Goal: Task Accomplishment & Management: Use online tool/utility

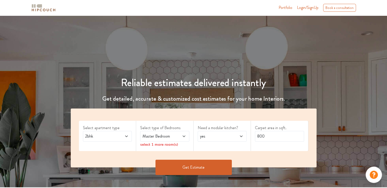
click at [127, 139] on div "2bhk" at bounding box center [107, 136] width 49 height 11
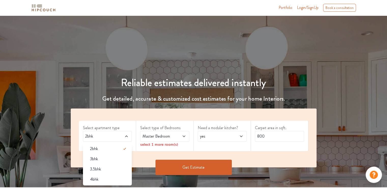
click at [188, 92] on div "Reliable estimates delivered instantly Get detailed, accurate & customized cost…" at bounding box center [194, 123] width 258 height 118
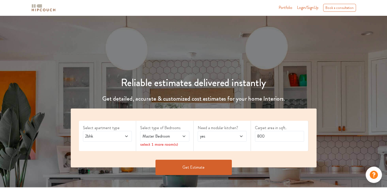
click at [177, 135] on span at bounding box center [180, 136] width 11 height 6
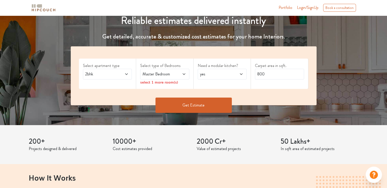
scroll to position [58, 0]
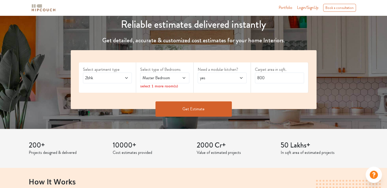
click at [185, 77] on icon at bounding box center [184, 78] width 4 height 4
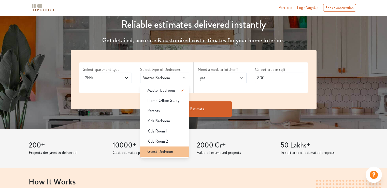
click at [158, 149] on span "Guest Bedroom" at bounding box center [160, 151] width 26 height 6
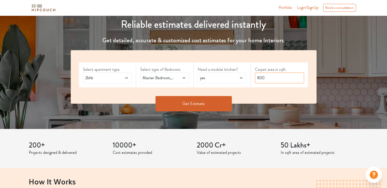
click at [288, 75] on input "800" at bounding box center [279, 77] width 49 height 11
type input "8"
type input "1550"
click at [189, 100] on button "Get Estimate" at bounding box center [193, 103] width 76 height 15
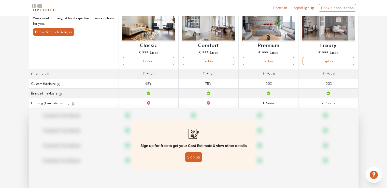
scroll to position [62, 0]
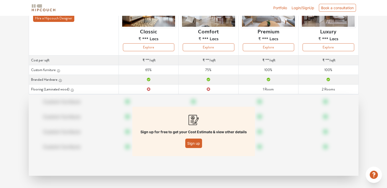
click at [190, 142] on button "Sign up" at bounding box center [193, 142] width 17 height 9
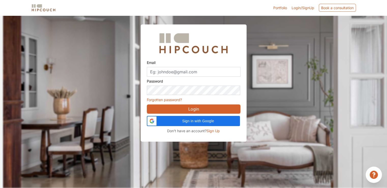
scroll to position [15, 0]
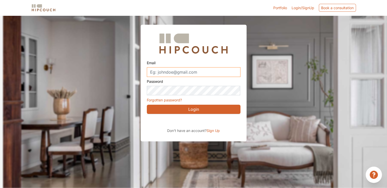
click at [183, 72] on input "Email" at bounding box center [194, 72] width 94 height 10
click at [217, 130] on span "Sign Up" at bounding box center [213, 130] width 13 height 4
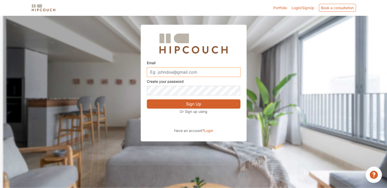
click at [193, 70] on input "Email" at bounding box center [194, 72] width 94 height 10
type input "shreeya11397@gmail.com"
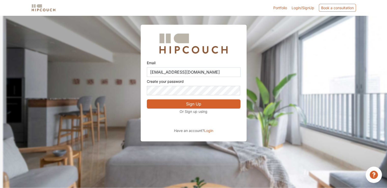
click at [196, 103] on button "Sign Up" at bounding box center [194, 103] width 94 height 9
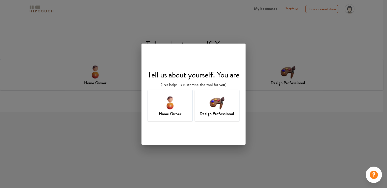
click at [213, 98] on img at bounding box center [217, 102] width 17 height 17
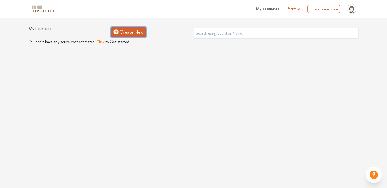
click at [116, 31] on icon at bounding box center [115, 31] width 5 height 5
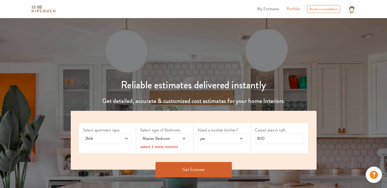
click at [170, 139] on span "Master Bedroom" at bounding box center [157, 138] width 33 height 6
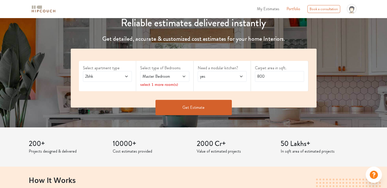
scroll to position [67, 0]
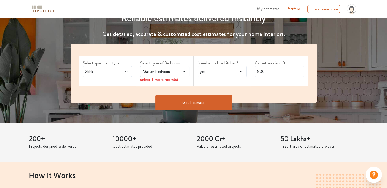
click at [149, 72] on span "Master Bedroom" at bounding box center [157, 71] width 33 height 6
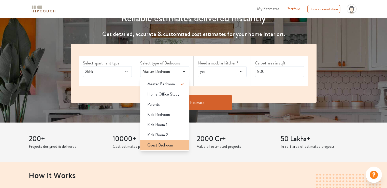
click at [146, 143] on div "Guest Bedroom" at bounding box center [166, 145] width 46 height 6
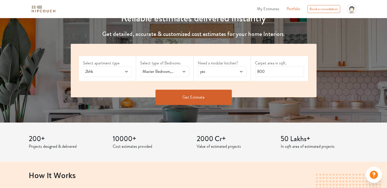
click at [229, 66] on div "yes" at bounding box center [222, 71] width 49 height 11
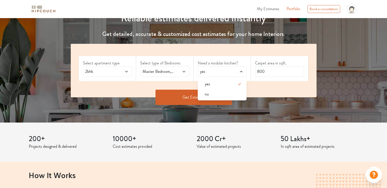
click at [229, 66] on div "yes" at bounding box center [222, 71] width 49 height 11
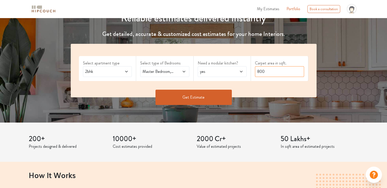
click at [286, 70] on input "800" at bounding box center [279, 71] width 49 height 11
type input "8"
type input "1550"
click at [225, 103] on button "Get Estimate" at bounding box center [193, 97] width 76 height 15
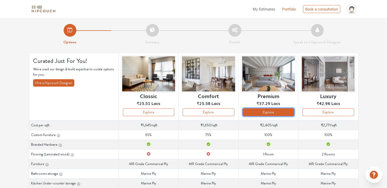
click at [271, 109] on button "Explore" at bounding box center [268, 112] width 51 height 8
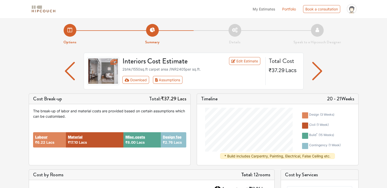
click at [320, 74] on img "button" at bounding box center [317, 71] width 10 height 18
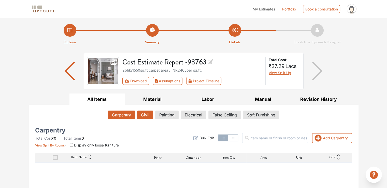
click at [144, 114] on button "Civil" at bounding box center [145, 114] width 16 height 9
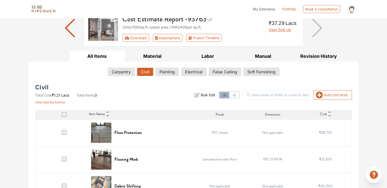
scroll to position [58, 0]
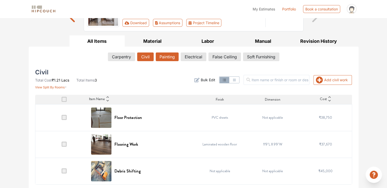
click at [164, 56] on button "Painting" at bounding box center [167, 56] width 23 height 9
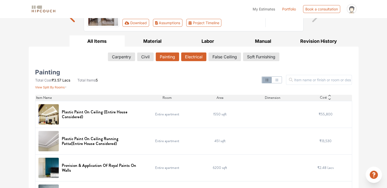
click at [195, 52] on button "Electrical" at bounding box center [193, 56] width 25 height 9
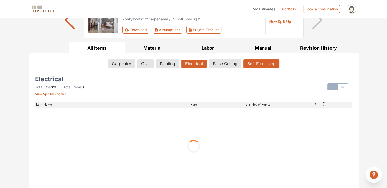
scroll to position [2, 0]
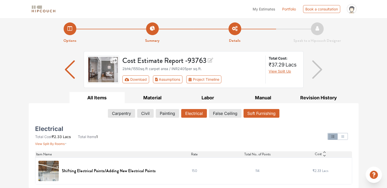
click at [267, 64] on div "Total Cost: ₹37.29 Lacs View Split Up" at bounding box center [284, 69] width 37 height 28
click at [267, 114] on button "Soft Furnishing" at bounding box center [261, 113] width 36 height 9
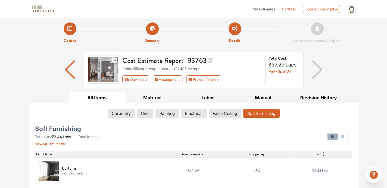
click at [363, 69] on div "Options Summary Details Speak to a Hipcouch Designer Cost Estimate Report - 937…" at bounding box center [193, 102] width 387 height 172
click at [119, 113] on button "Carpentry" at bounding box center [121, 113] width 27 height 9
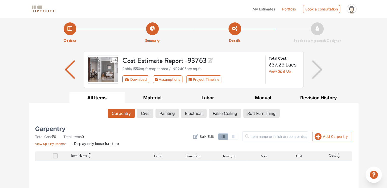
drag, startPoint x: 386, startPoint y: 33, endPoint x: 390, endPoint y: 36, distance: 5.1
click at [387, 36] on html "My Estimates Portfolio Book a consultation profile pic Upload Boq Logout Option…" at bounding box center [193, 92] width 387 height 188
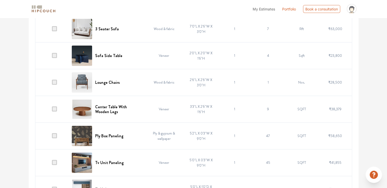
scroll to position [1257, 0]
